Goal: Information Seeking & Learning: Learn about a topic

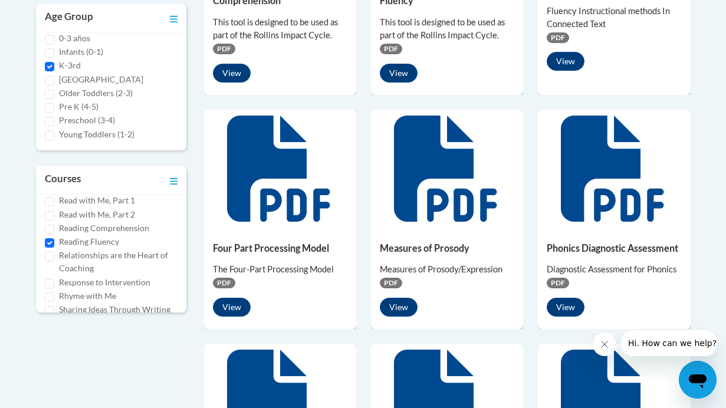
scroll to position [529, 0]
click at [50, 244] on input "Reading Fluency" at bounding box center [49, 245] width 9 height 9
checkbox input "false"
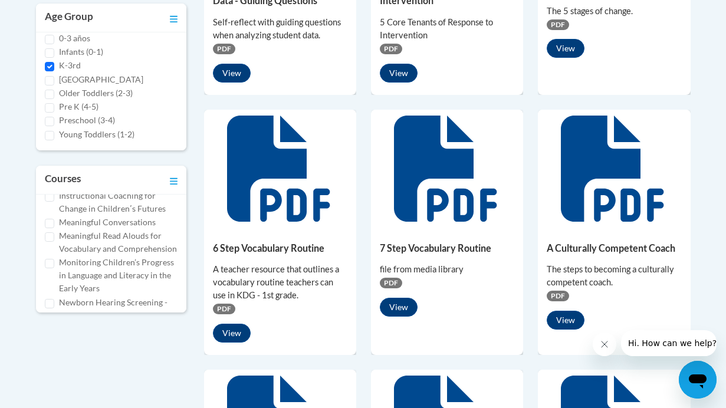
scroll to position [251, 0]
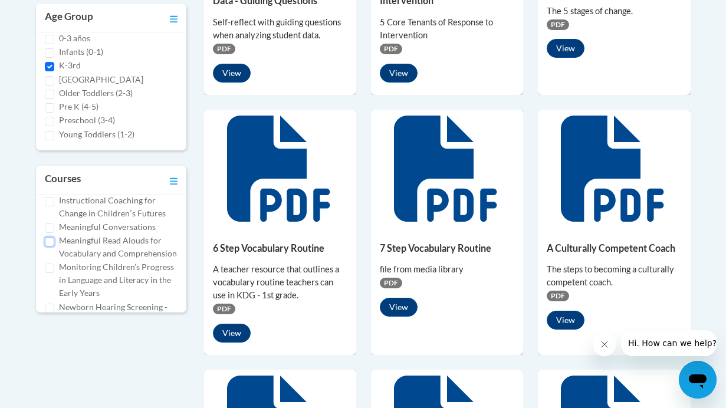
click at [48, 239] on input "Meaningful Read Alouds for Vocabulary and Comprehension" at bounding box center [49, 241] width 9 height 9
checkbox input "true"
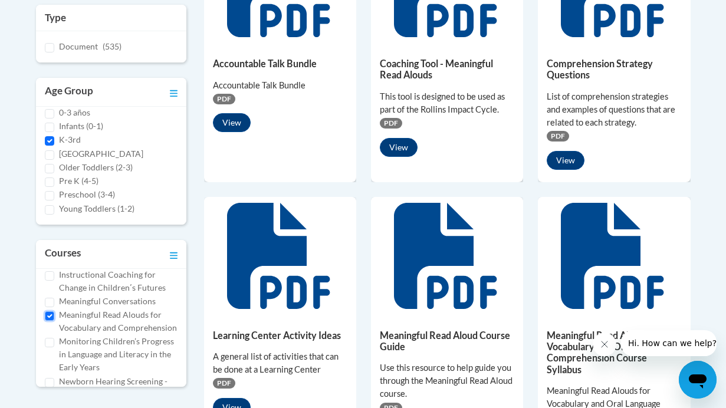
scroll to position [306, 0]
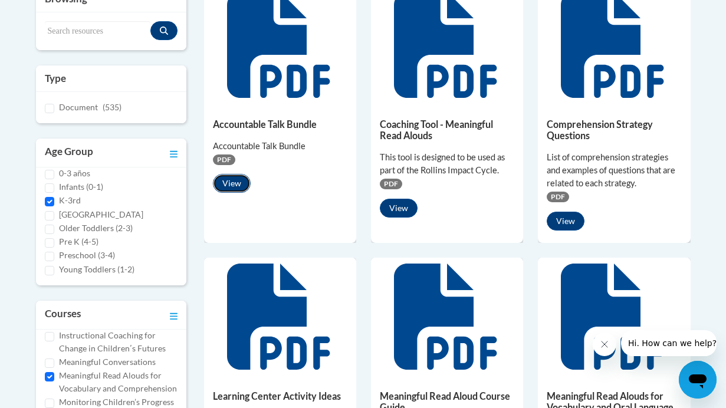
click at [229, 175] on button "View" at bounding box center [232, 183] width 38 height 19
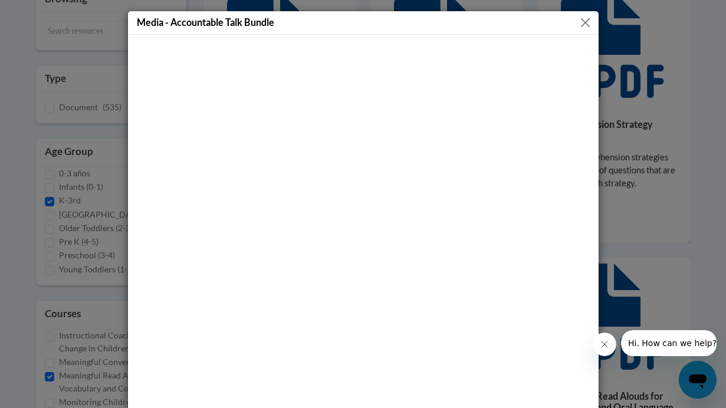
click at [584, 24] on button "Close" at bounding box center [585, 22] width 15 height 15
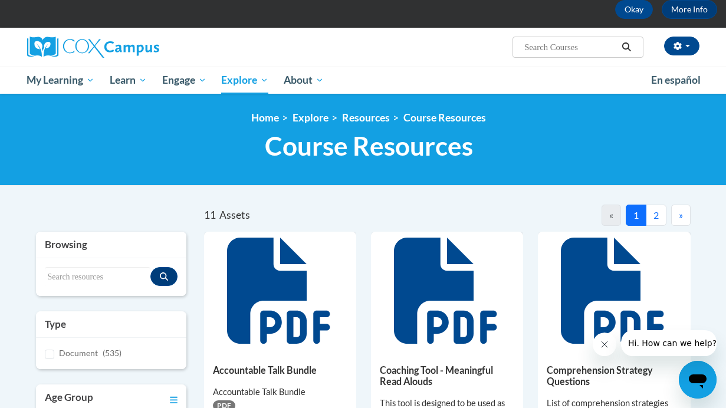
scroll to position [29, 0]
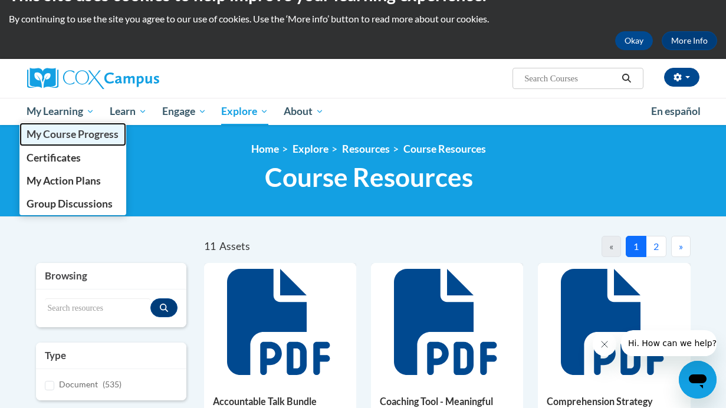
click at [68, 136] on span "My Course Progress" at bounding box center [73, 134] width 92 height 12
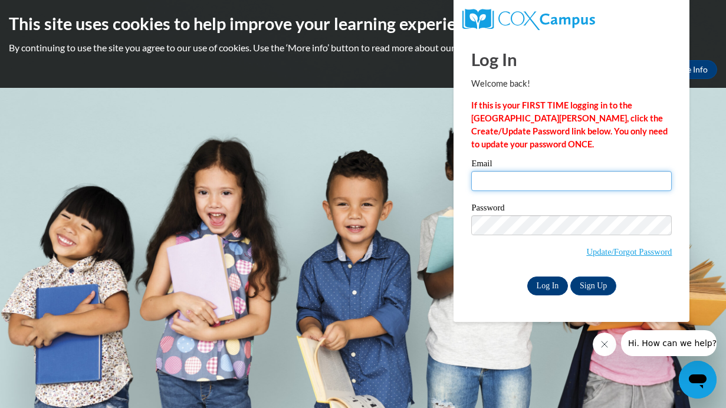
type input "kendres@stmonica.school"
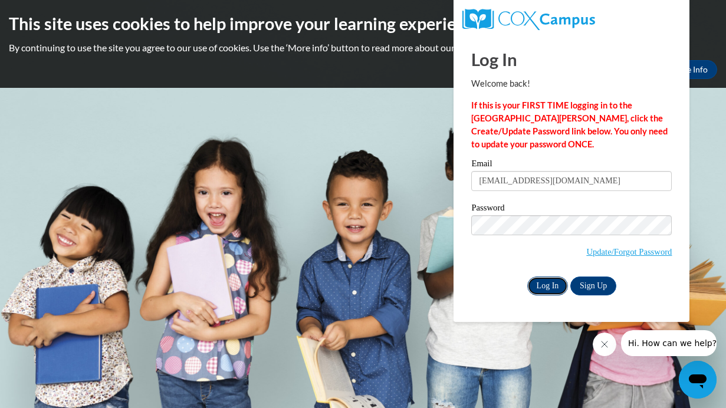
click at [545, 291] on input "Log In" at bounding box center [547, 286] width 41 height 19
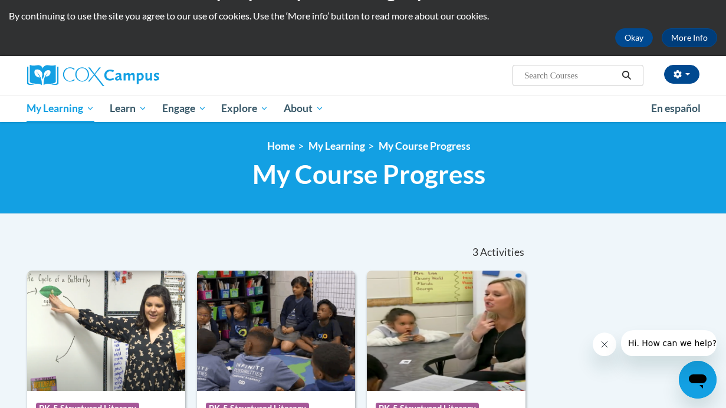
scroll to position [20, 0]
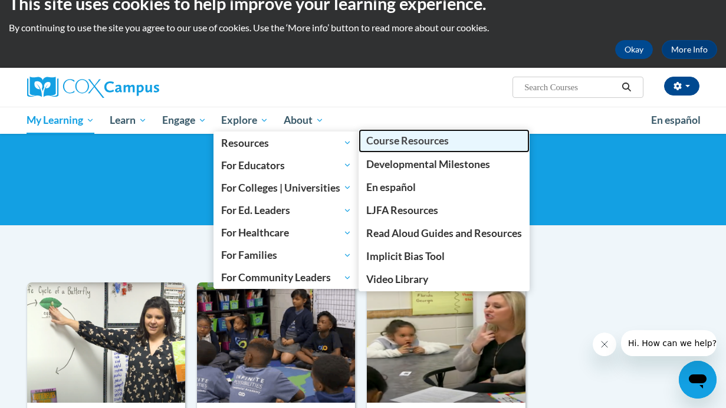
click at [417, 143] on span "Course Resources" at bounding box center [407, 140] width 83 height 12
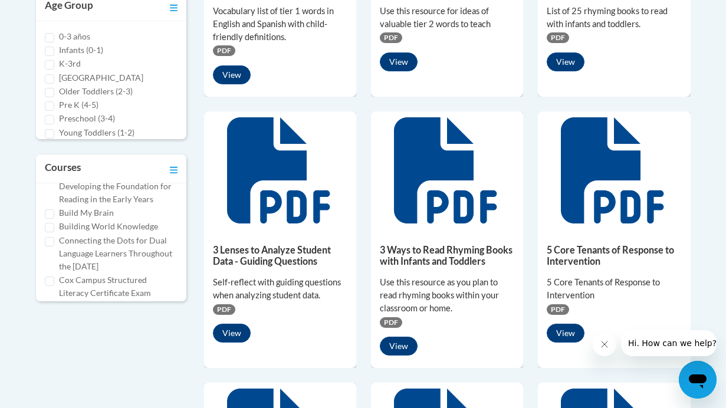
scroll to position [26, 0]
click at [47, 64] on input "K-3rd" at bounding box center [49, 64] width 9 height 9
checkbox input "true"
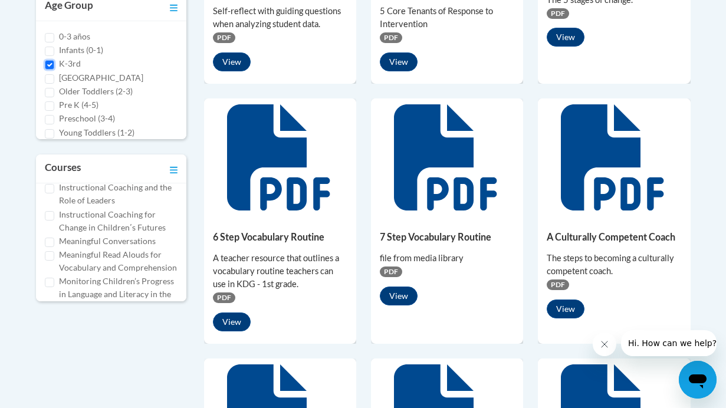
scroll to position [230, 0]
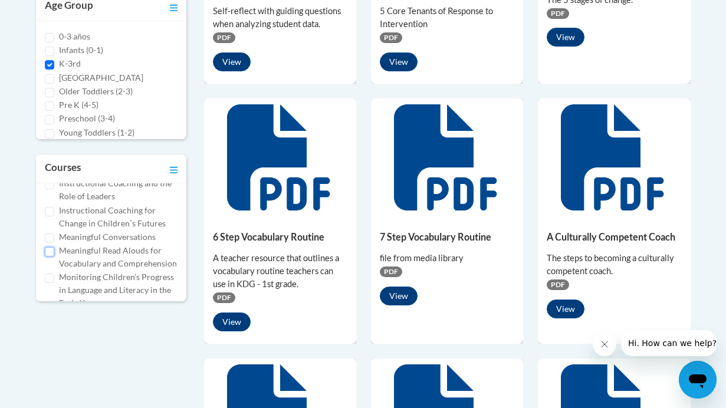
click at [48, 251] on input "Meaningful Read Alouds for Vocabulary and Comprehension" at bounding box center [49, 251] width 9 height 9
checkbox input "true"
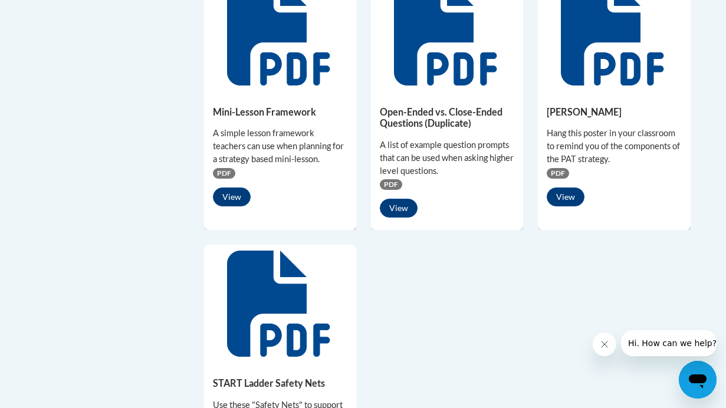
scroll to position [879, 0]
